Goal: Task Accomplishment & Management: Manage account settings

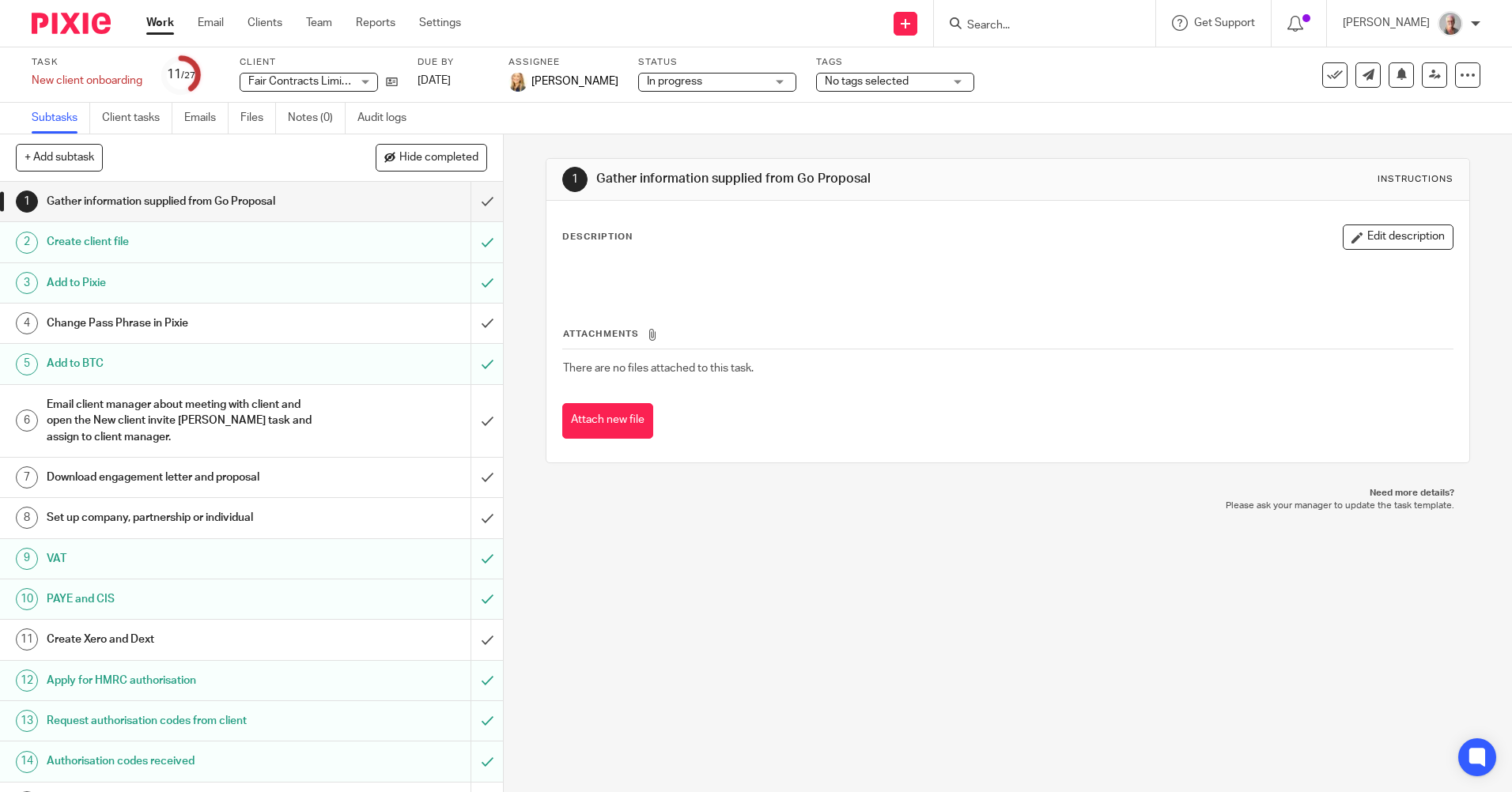
click at [1020, 24] on input "Search" at bounding box center [1037, 26] width 142 height 15
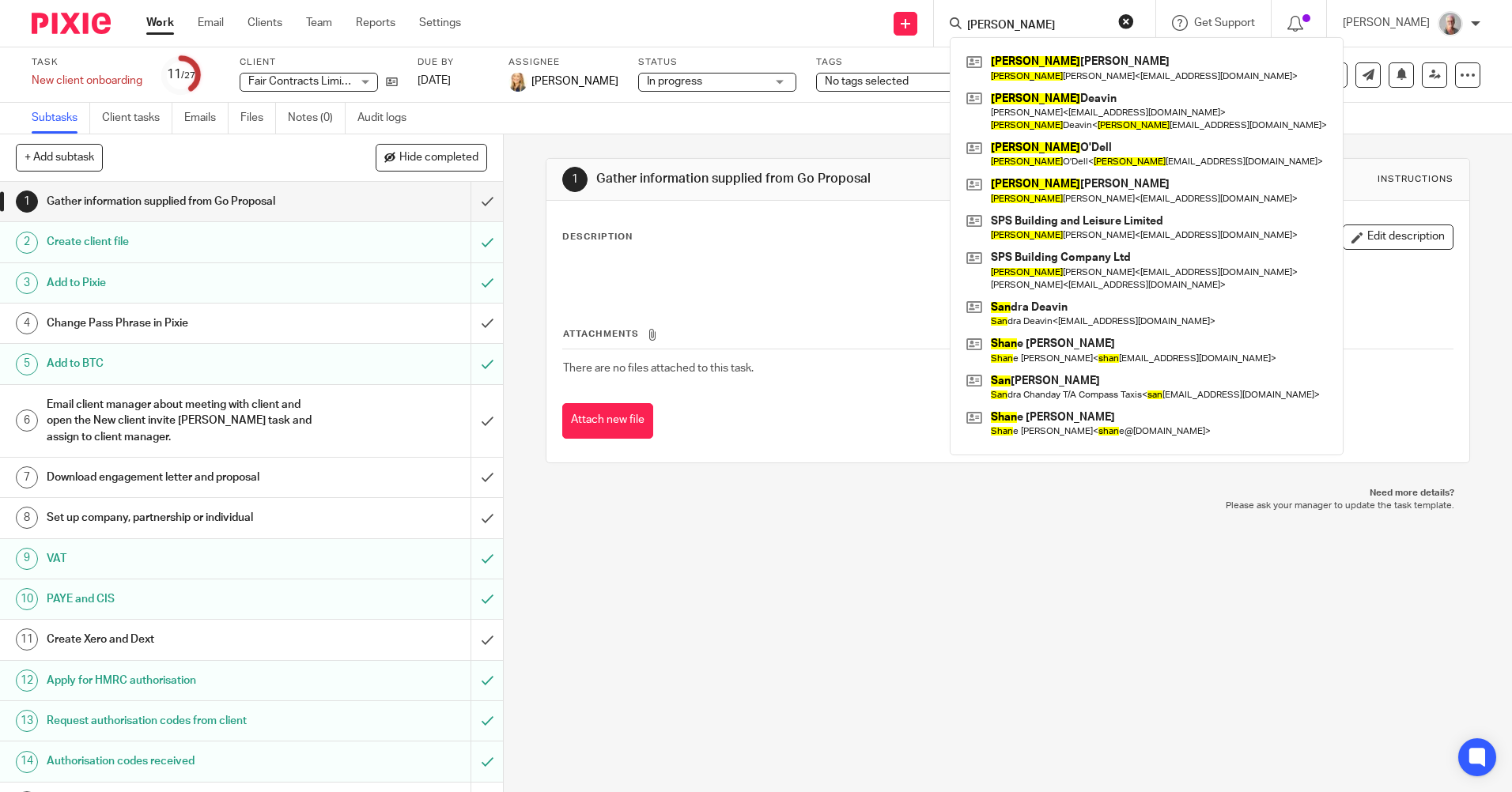
drag, startPoint x: 1039, startPoint y: 24, endPoint x: 994, endPoint y: 26, distance: 45.0
click at [994, 26] on div "sean" at bounding box center [1041, 23] width 184 height 20
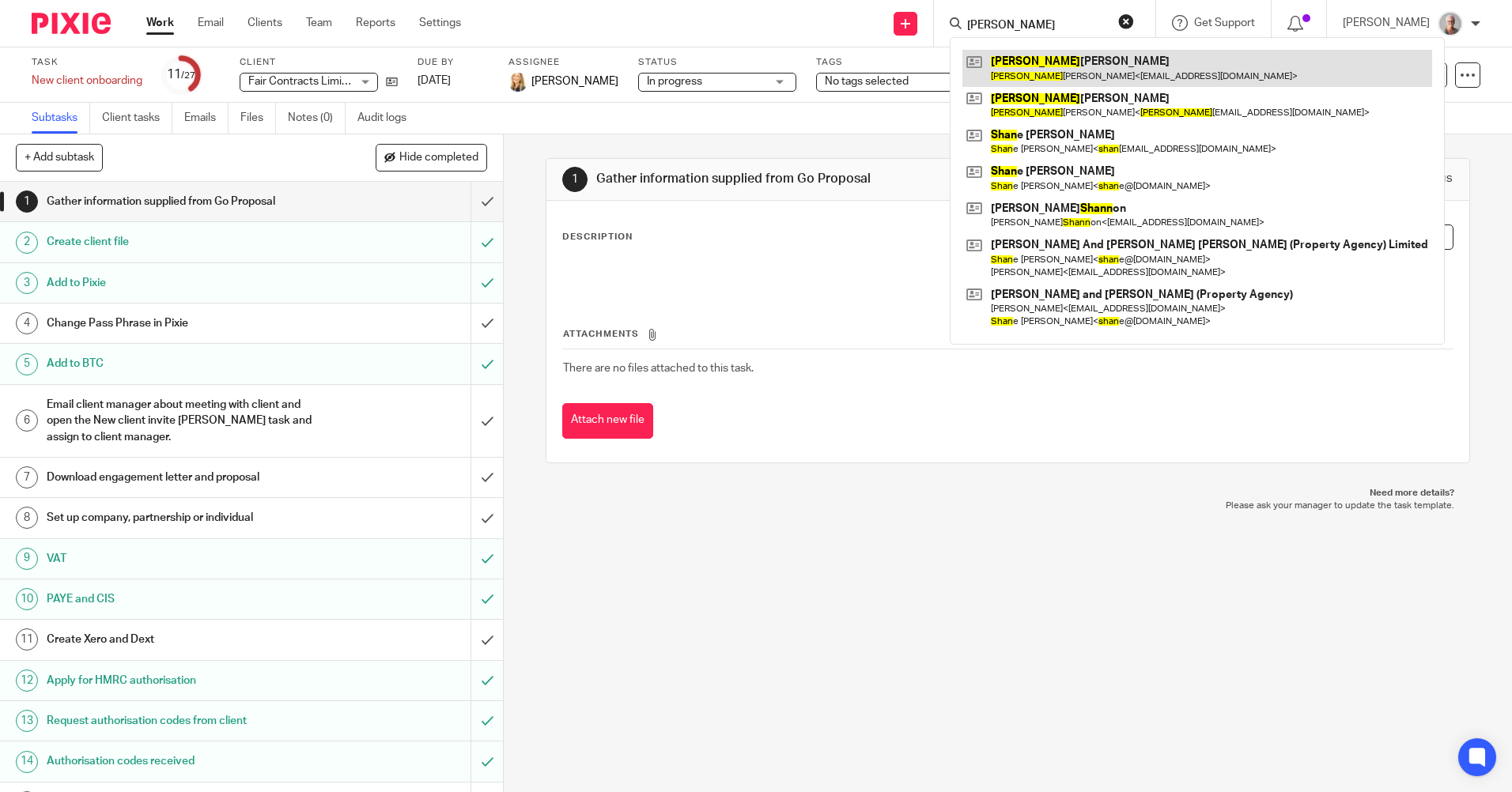
type input "shaun"
click at [1058, 78] on link at bounding box center [1197, 68] width 470 height 36
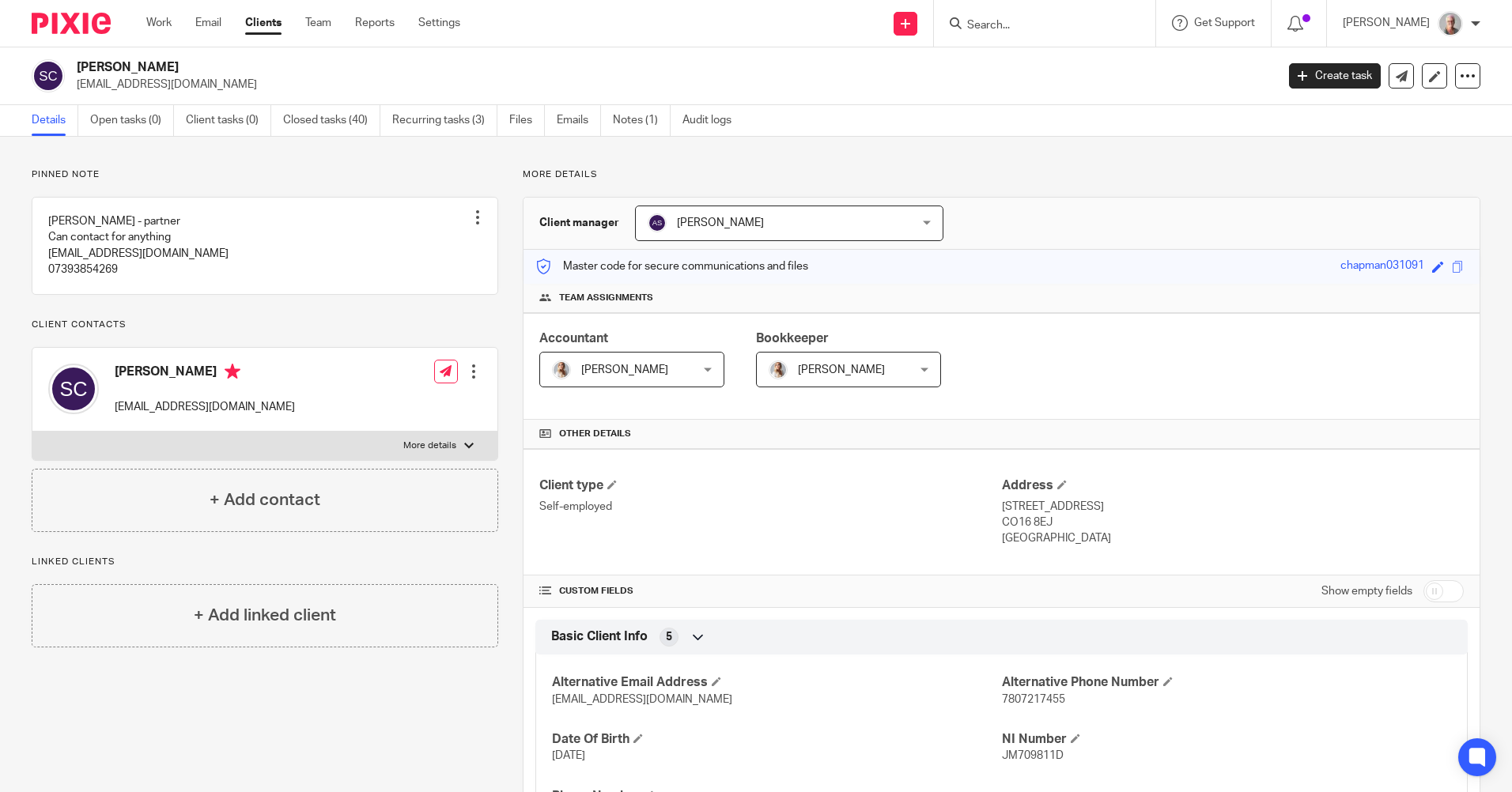
click at [1032, 27] on input "Search" at bounding box center [1037, 26] width 142 height 15
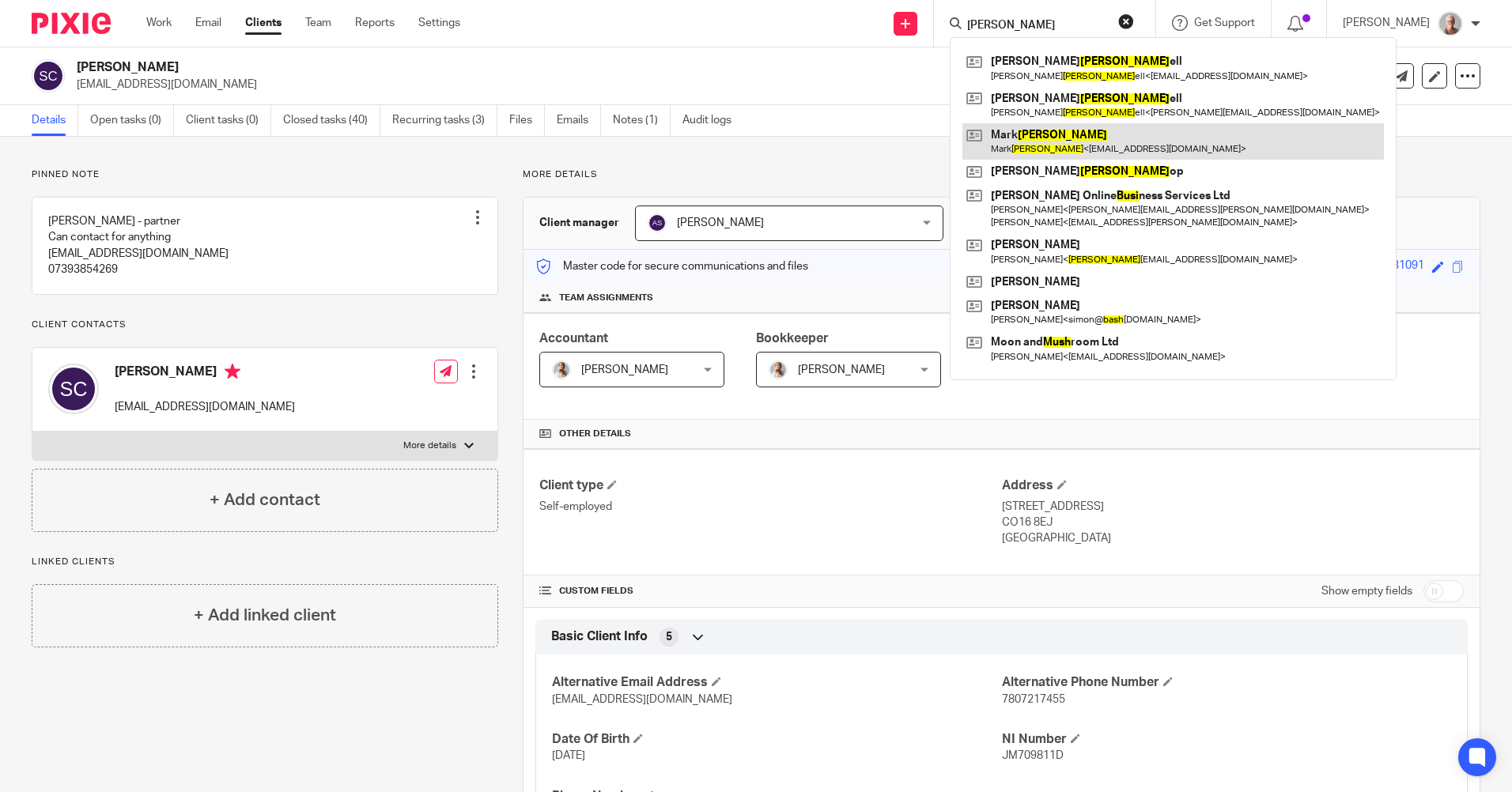
type input "bush"
click at [1122, 148] on link at bounding box center [1173, 141] width 421 height 36
click at [1111, 139] on link at bounding box center [1173, 141] width 421 height 36
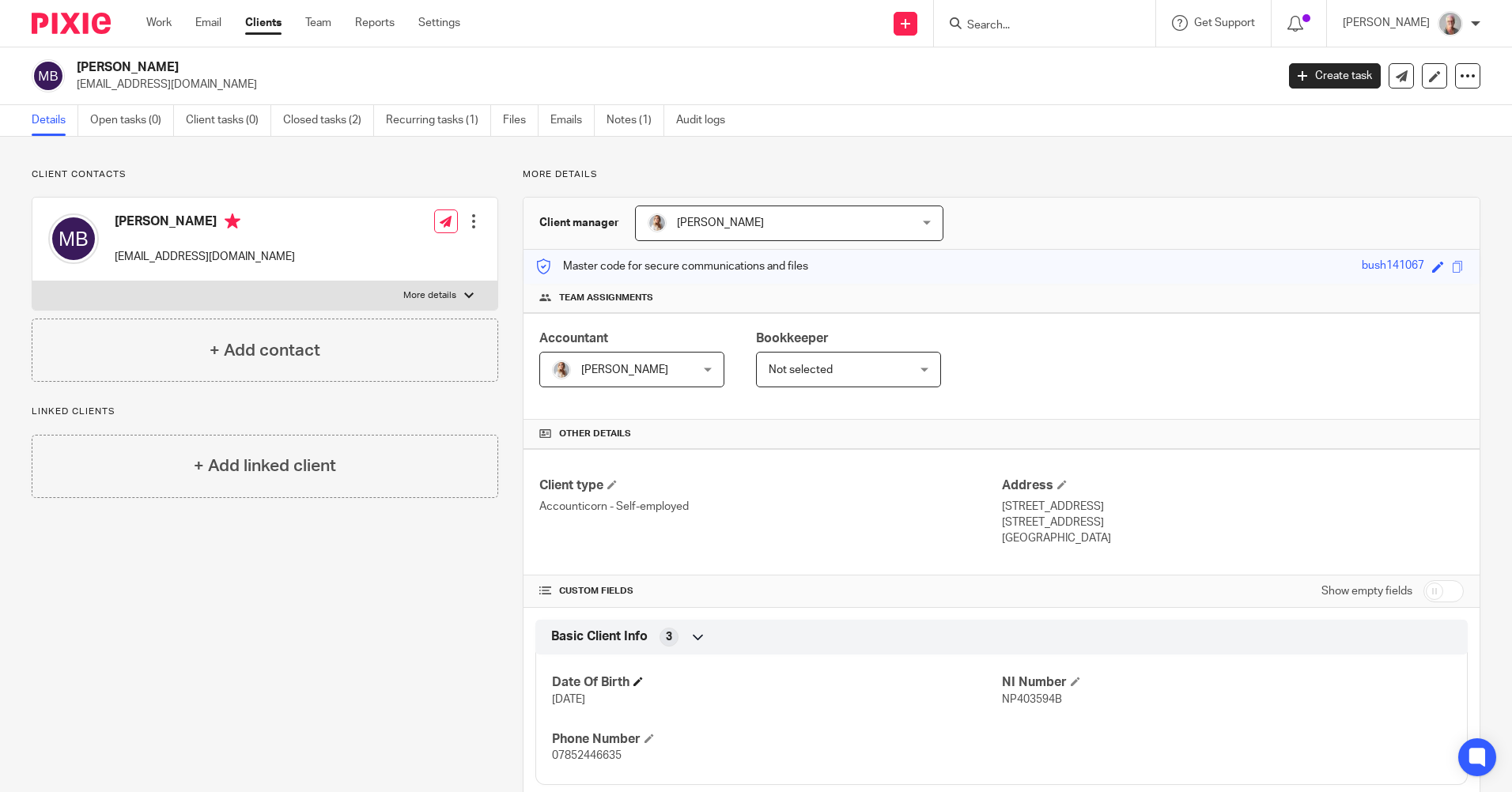
scroll to position [79, 0]
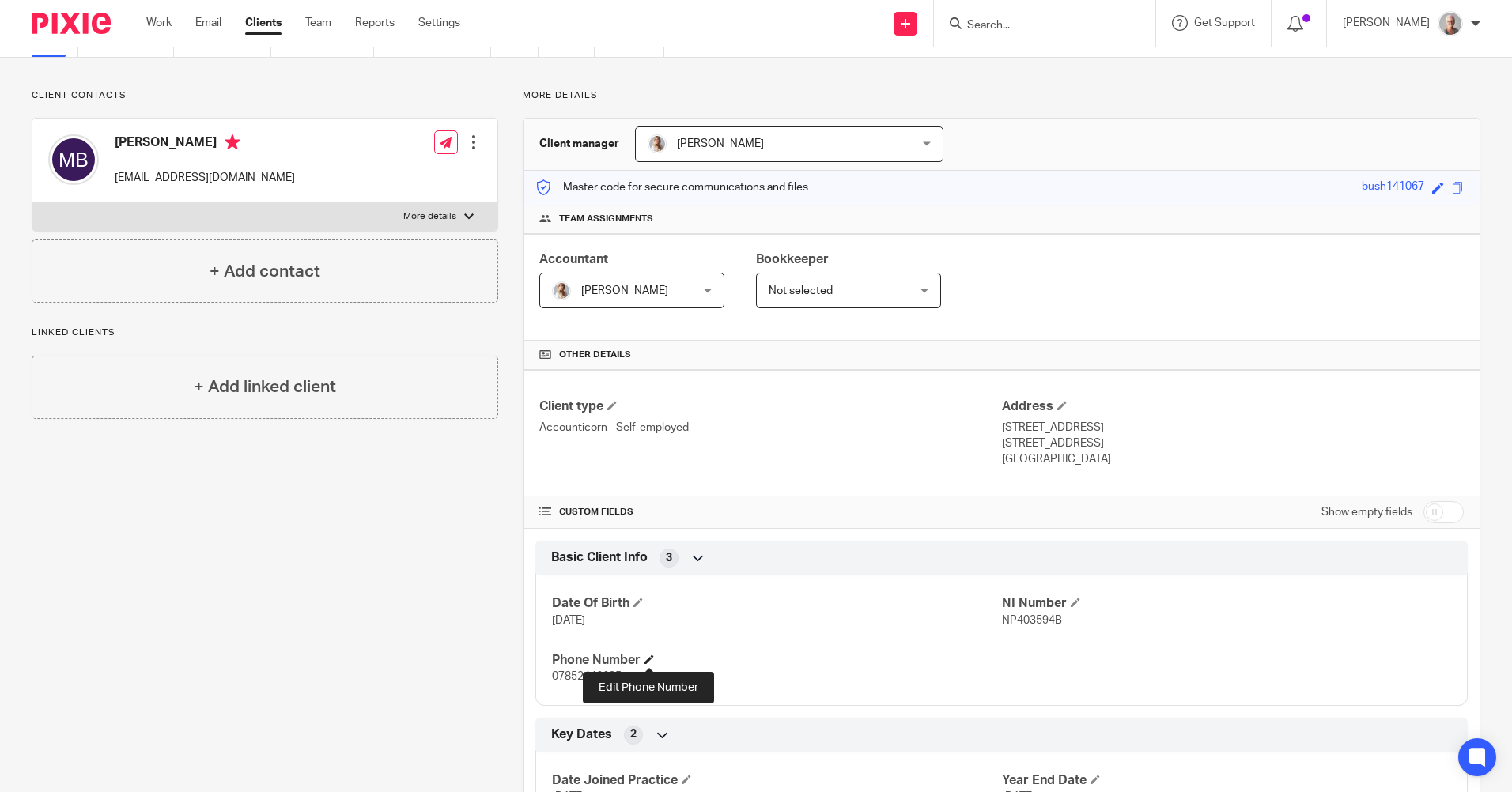
click at [648, 658] on span at bounding box center [649, 659] width 9 height 9
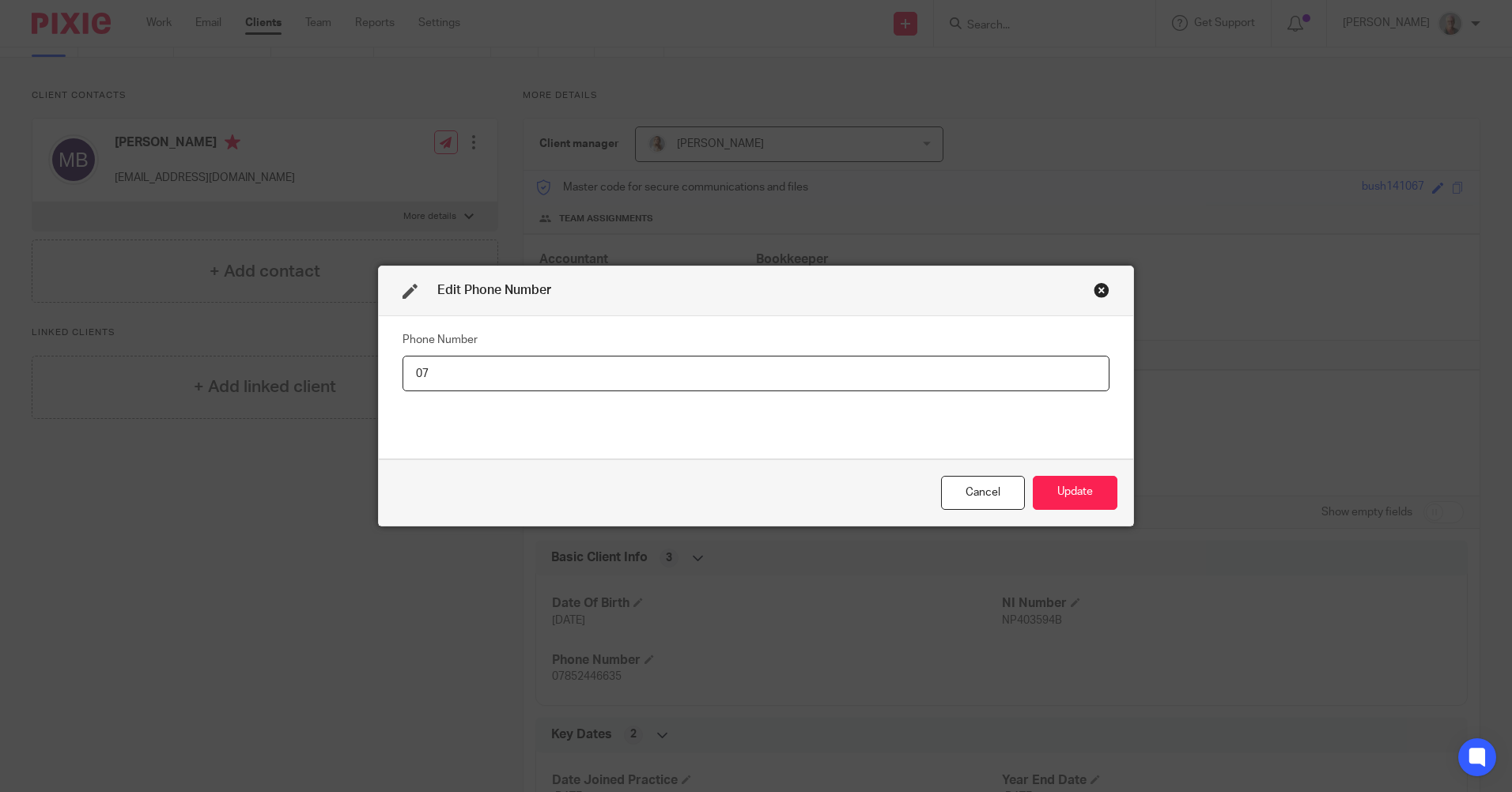
type input "0"
type input "07568 761767"
click at [1071, 492] on button "Update" at bounding box center [1074, 493] width 85 height 34
